Goal: Navigation & Orientation: Find specific page/section

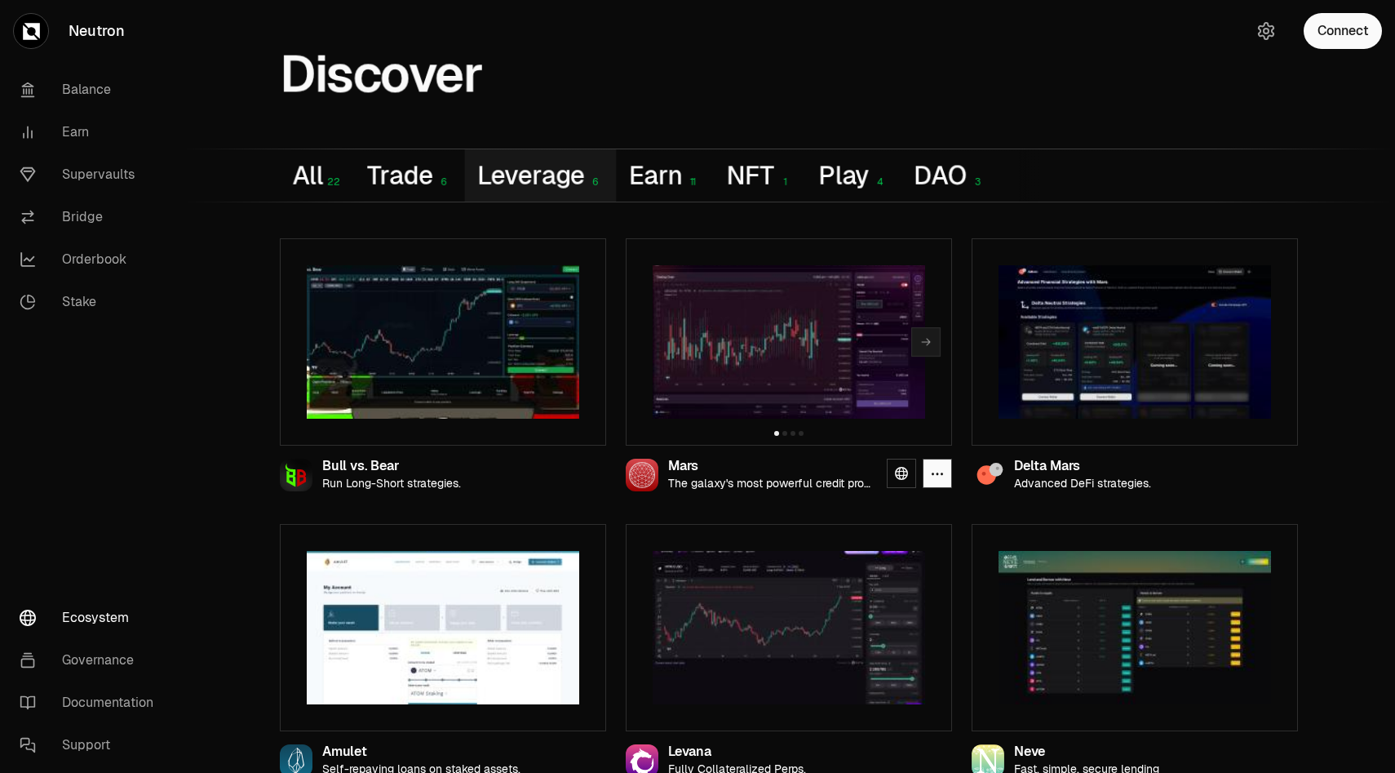
scroll to position [16, 0]
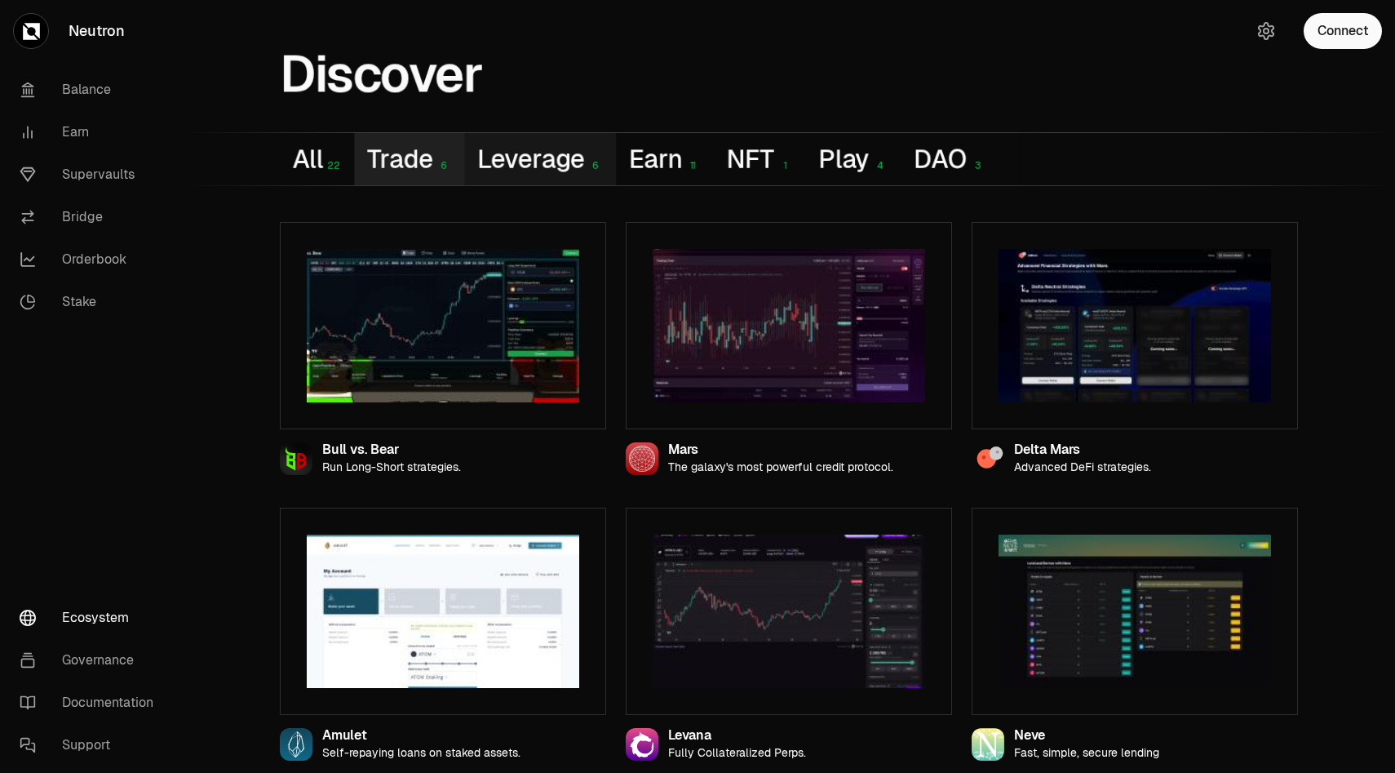
click at [405, 153] on button "Trade 6" at bounding box center [409, 159] width 109 height 52
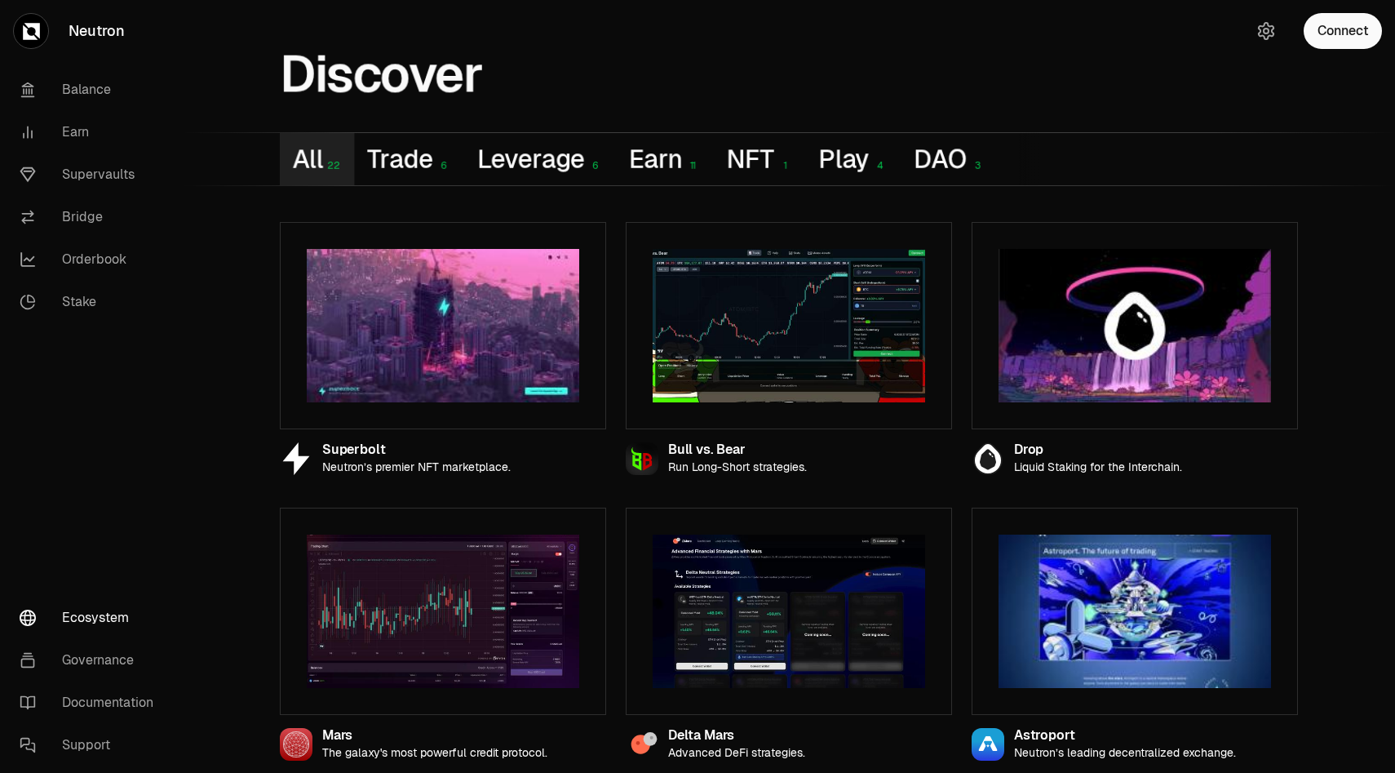
click at [301, 156] on button "All 22" at bounding box center [317, 159] width 75 height 52
click at [139, 255] on link "Orderbook" at bounding box center [92, 259] width 170 height 42
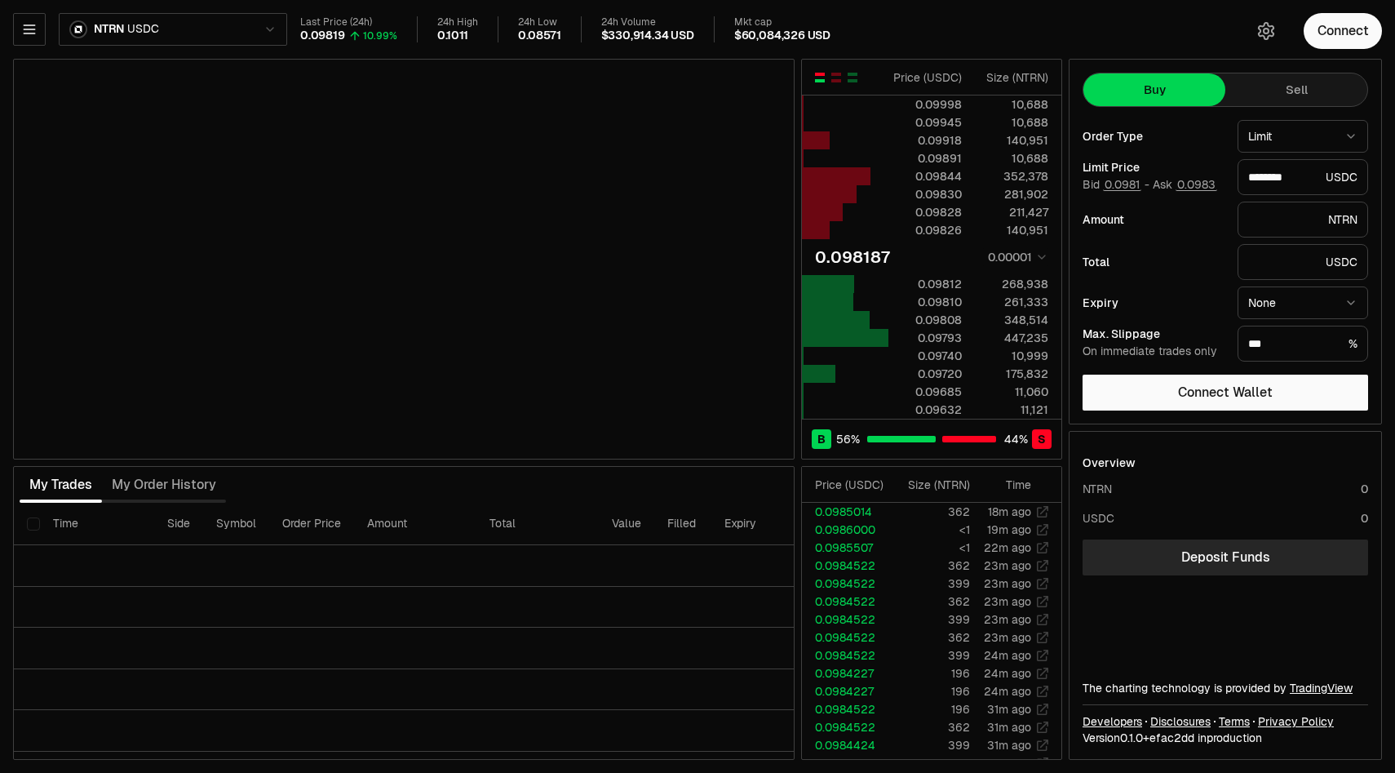
type input "********"
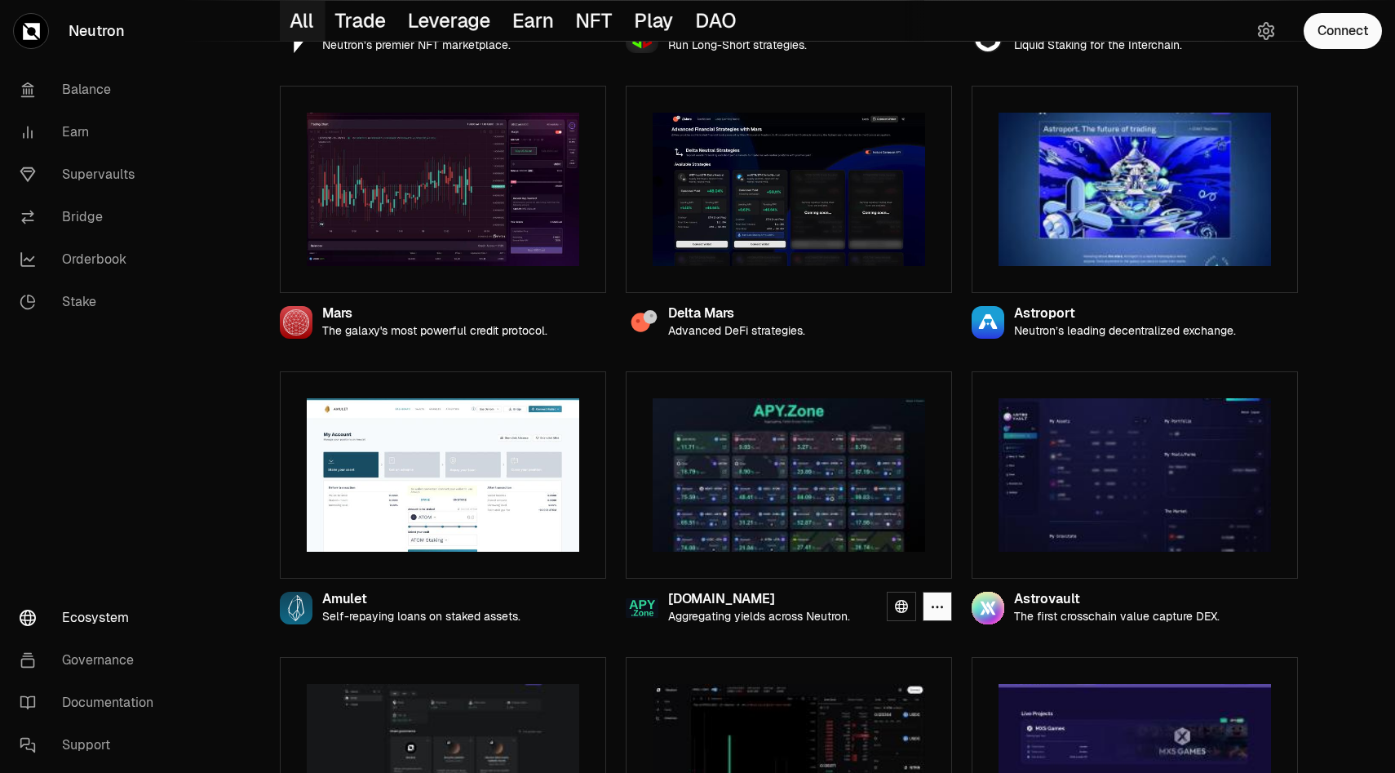
scroll to position [440, 0]
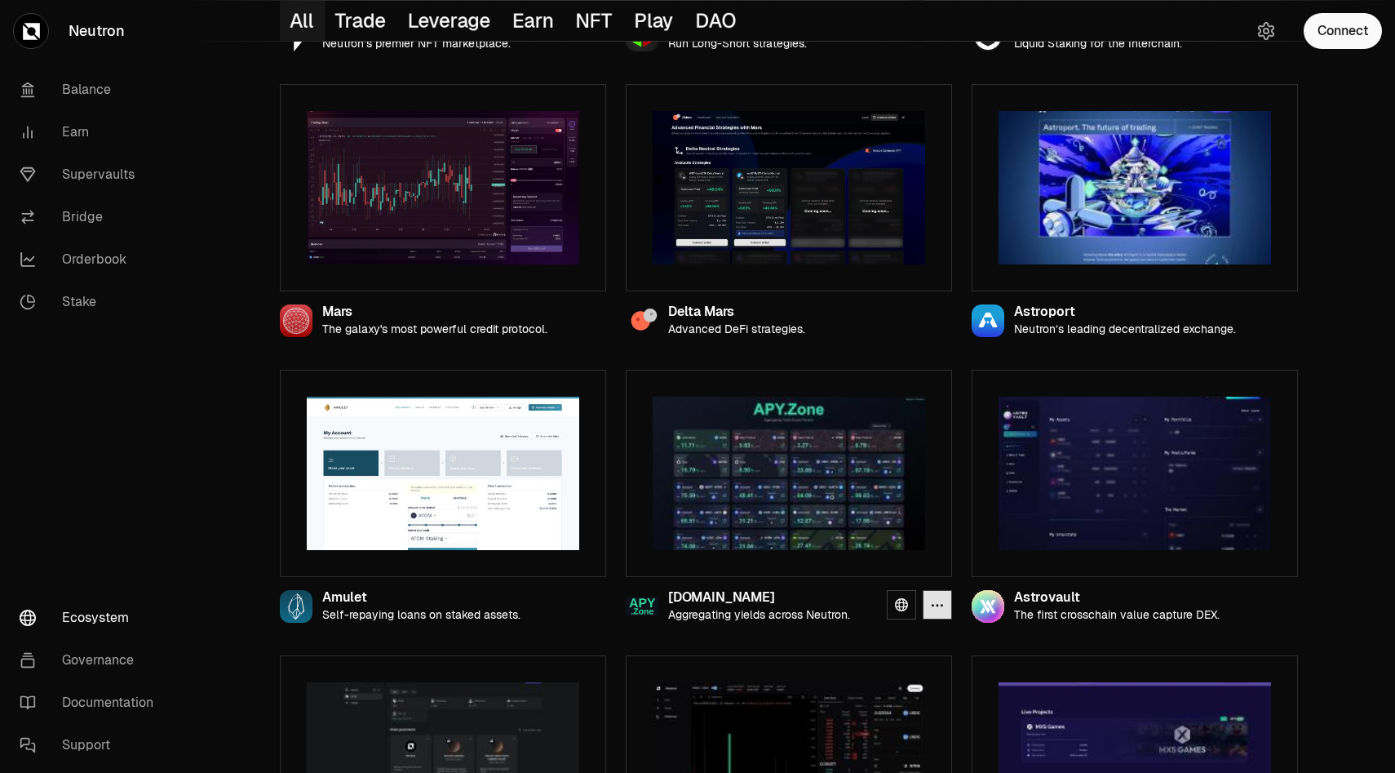
click at [933, 604] on icon "button" at bounding box center [937, 605] width 11 height 2
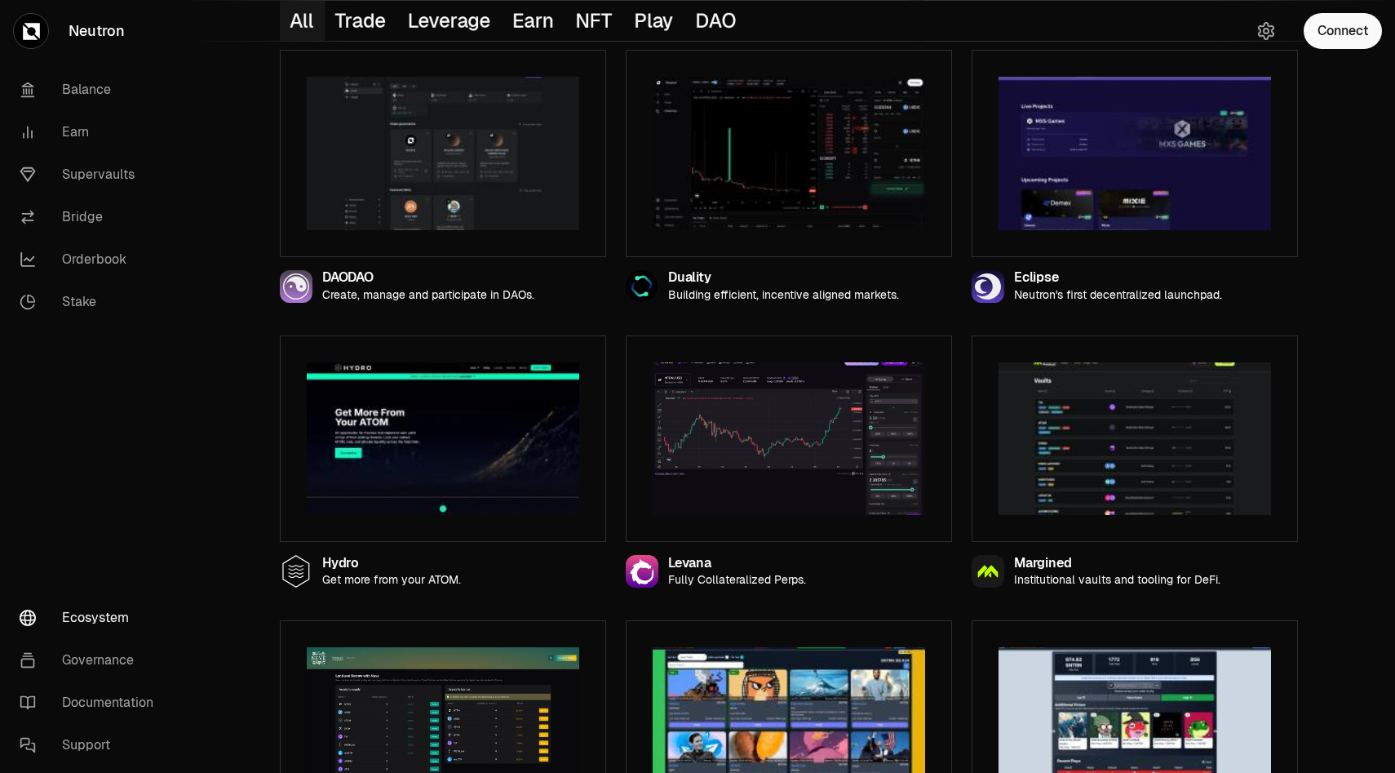
scroll to position [1048, 0]
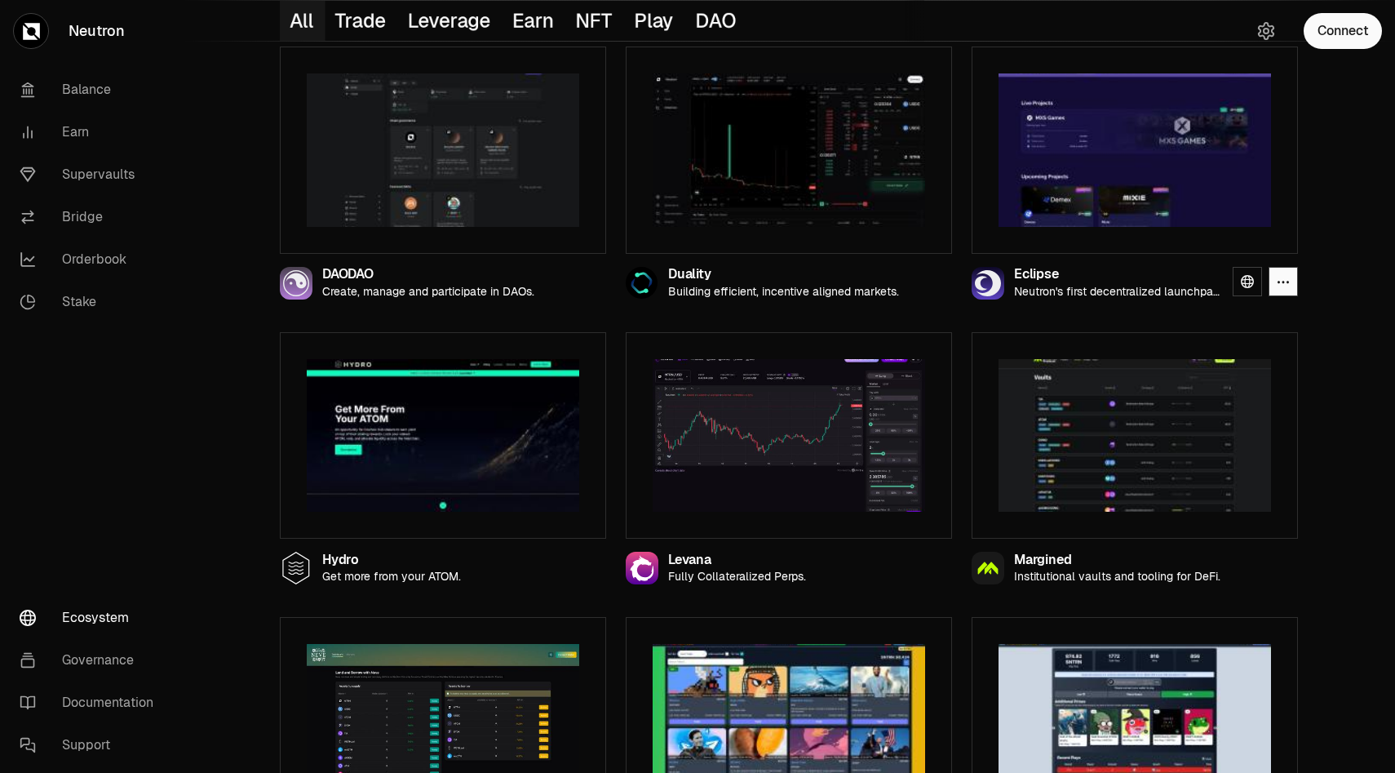
click at [1199, 175] on img at bounding box center [1135, 149] width 272 height 153
click at [1244, 277] on icon at bounding box center [1247, 281] width 13 height 13
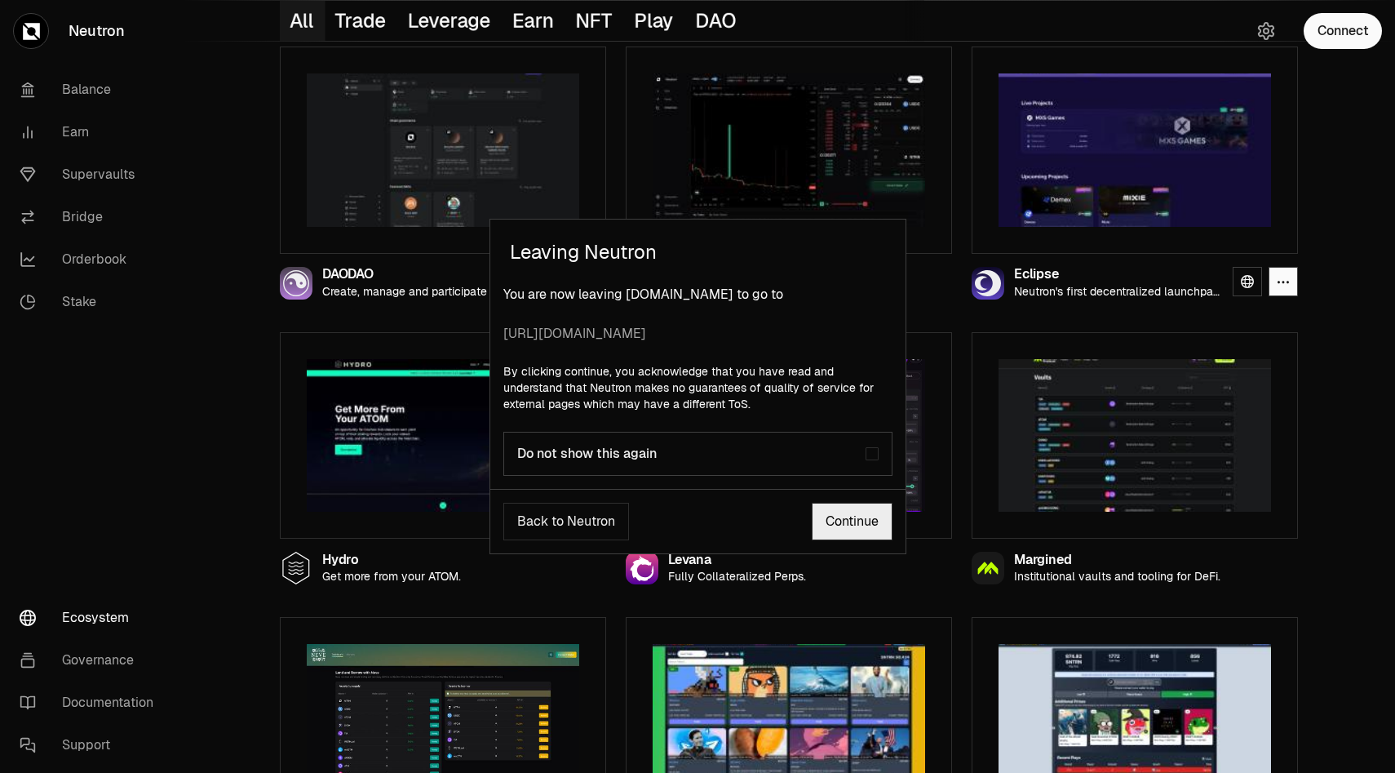
click at [840, 528] on link "Continue" at bounding box center [852, 522] width 81 height 38
